Goal: Task Accomplishment & Management: Use online tool/utility

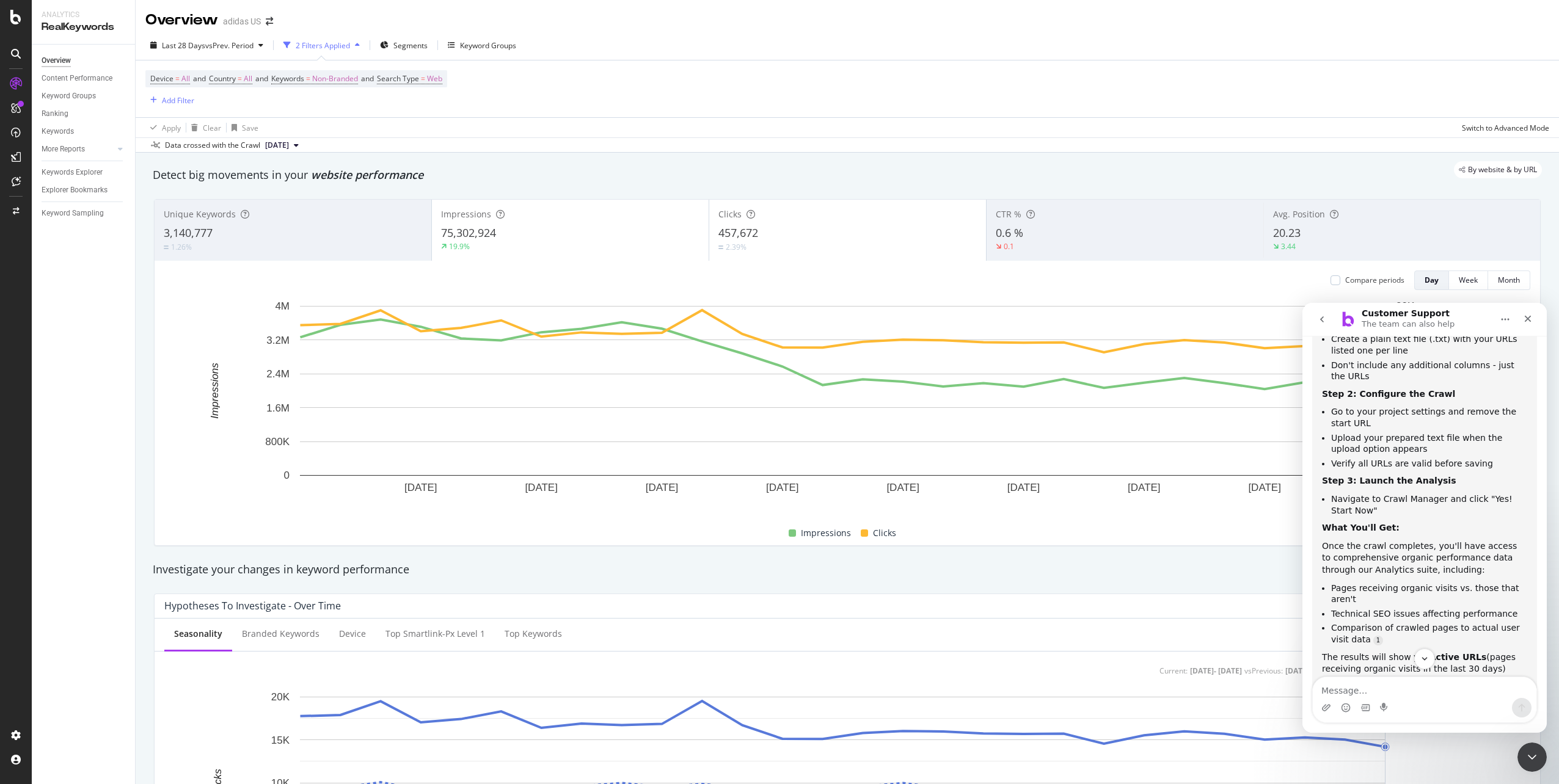
scroll to position [378, 0]
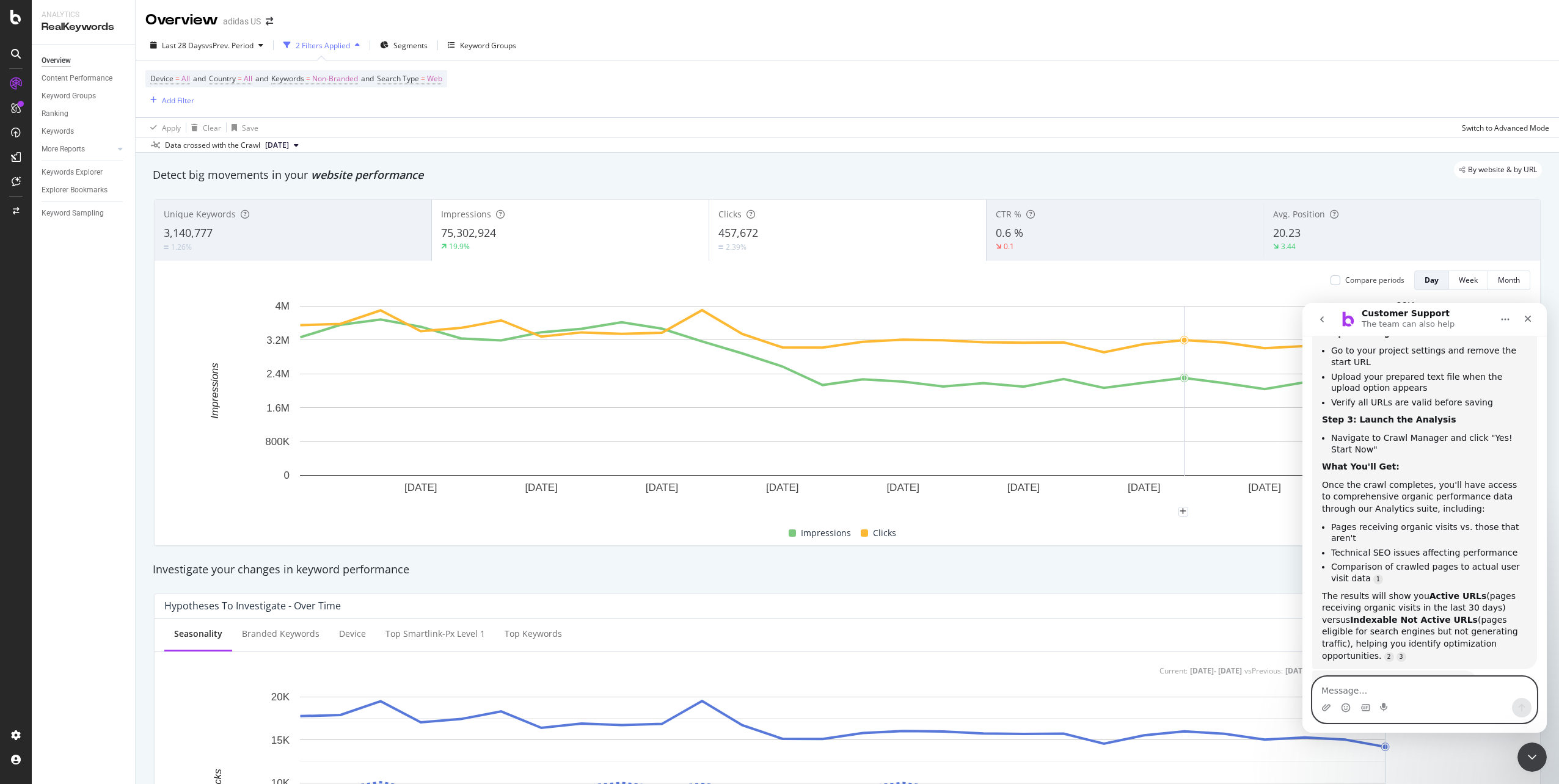
click at [1349, 694] on textarea "Message…" at bounding box center [1425, 688] width 223 height 21
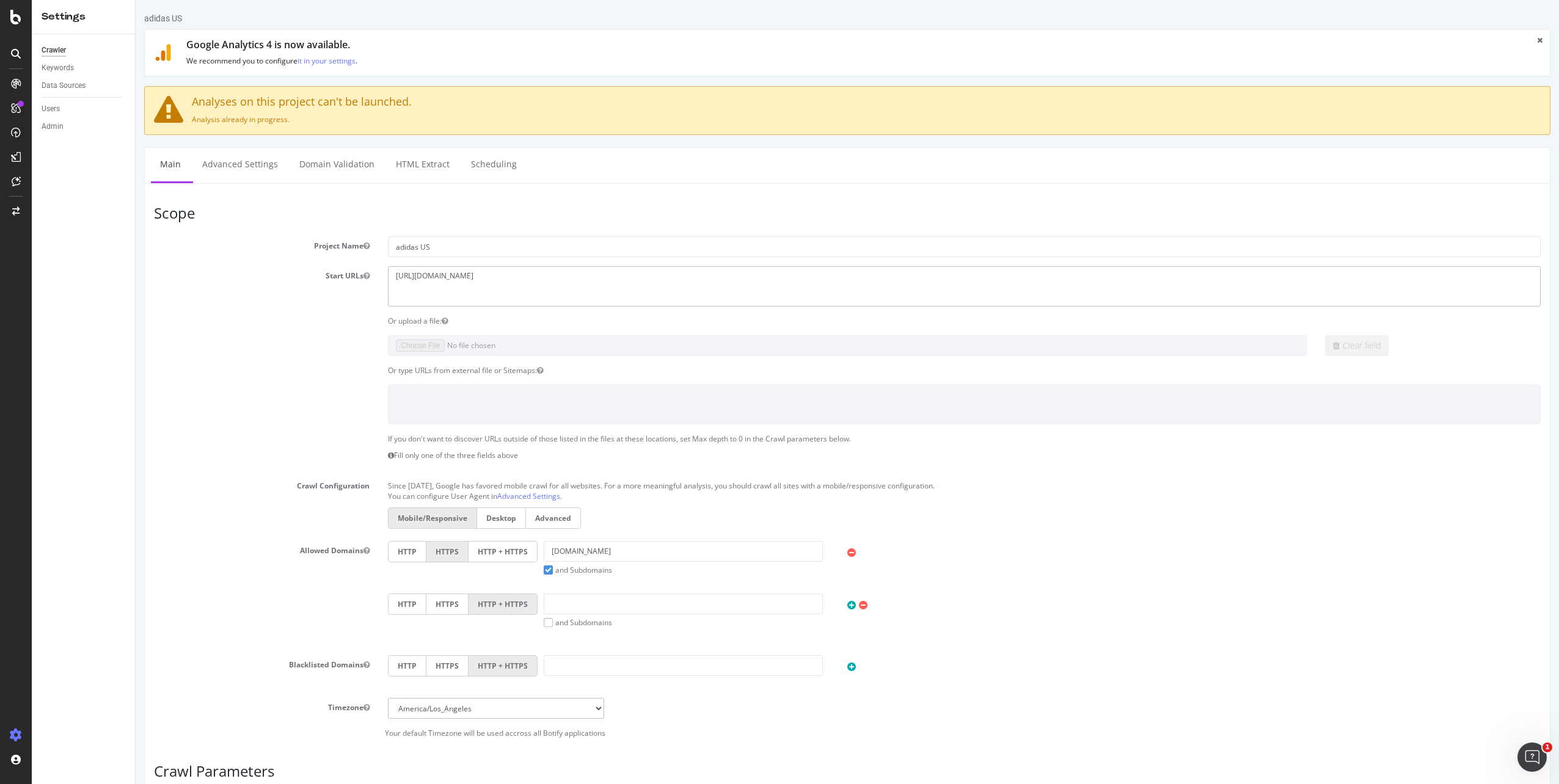
click at [432, 278] on textarea "[URL][DOMAIN_NAME]" at bounding box center [964, 286] width 1153 height 40
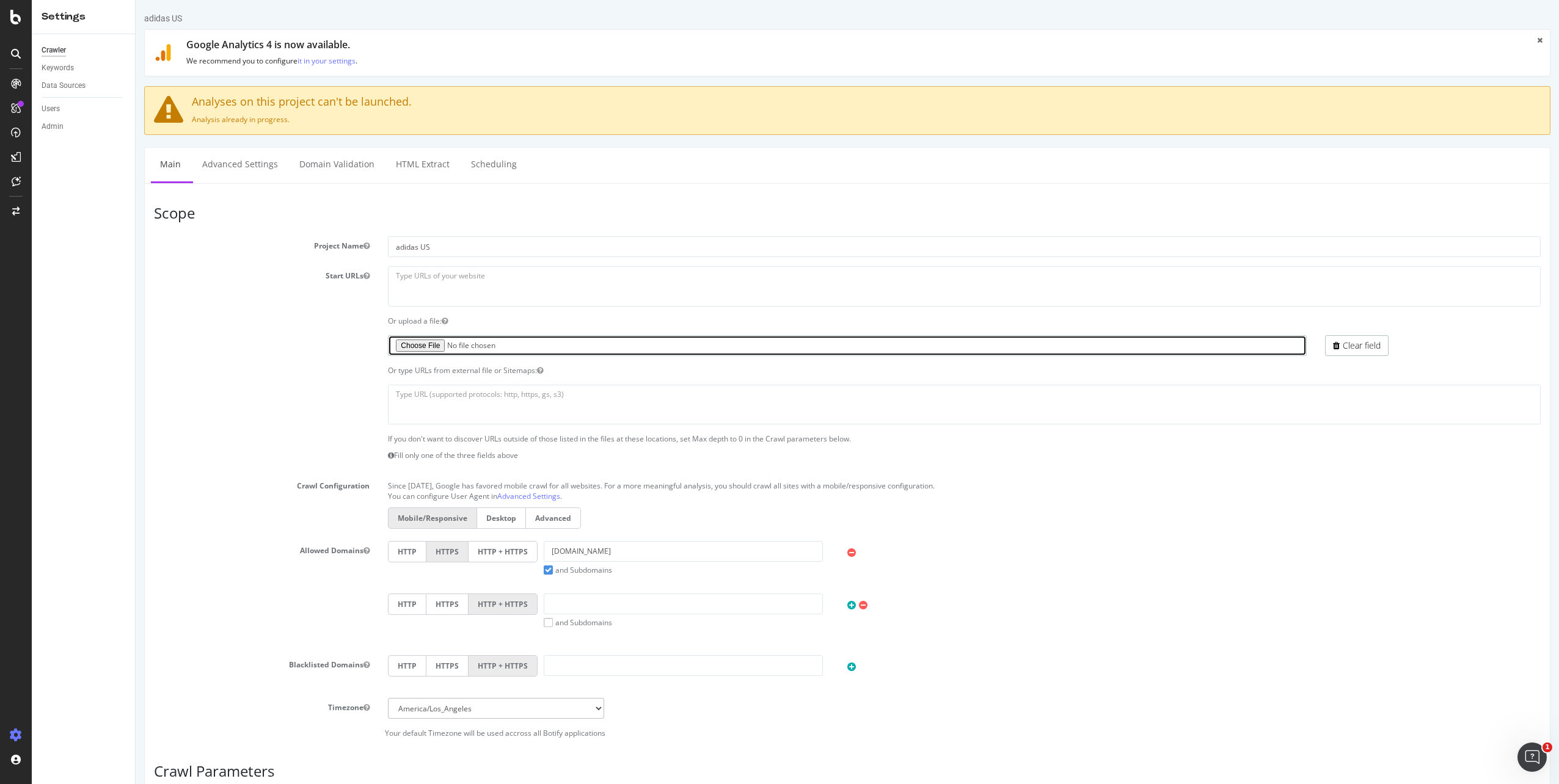
click at [403, 348] on input "file" at bounding box center [847, 345] width 919 height 21
type input "C:\fakepath\US Shop by Color URLs.txt"
